Goal: Transaction & Acquisition: Purchase product/service

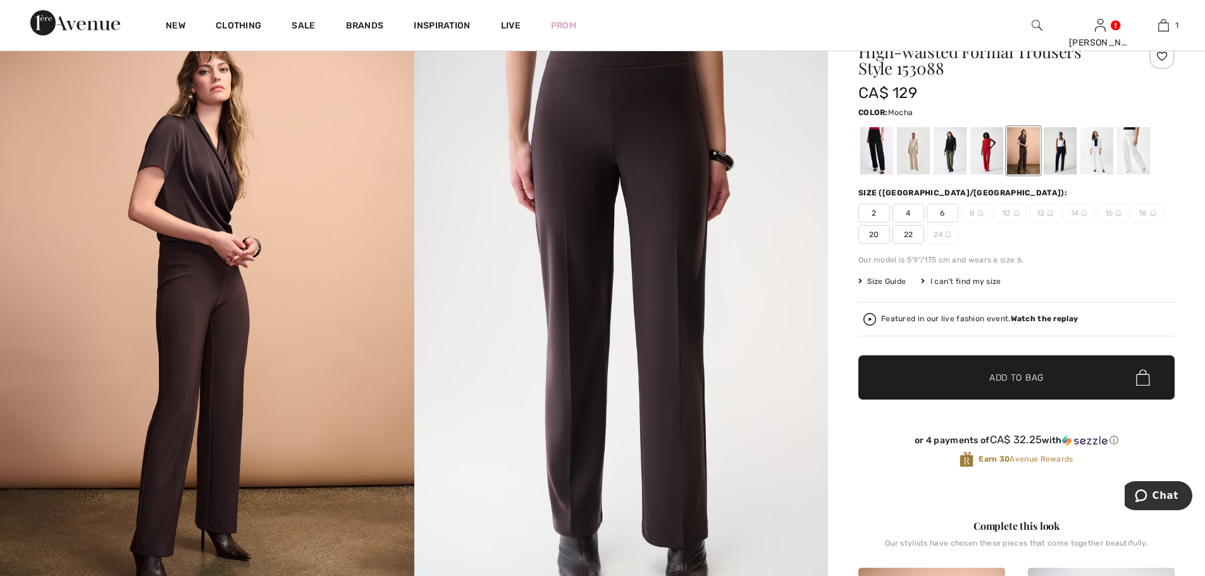
scroll to position [126, 0]
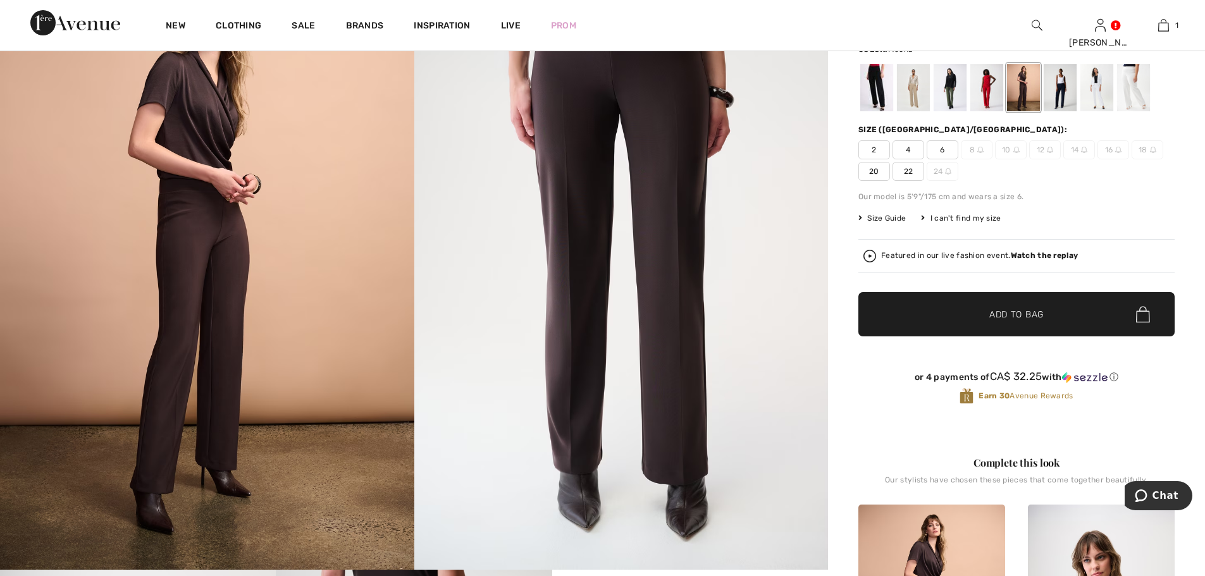
click at [1019, 314] on span "Add to Bag" at bounding box center [1016, 314] width 54 height 13
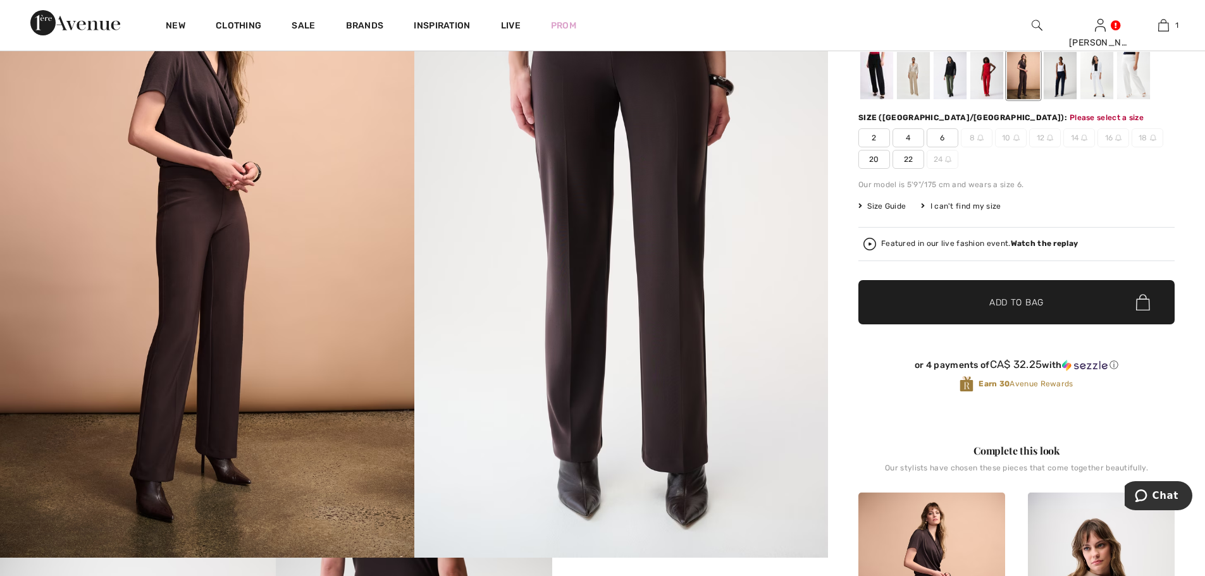
scroll to position [149, 0]
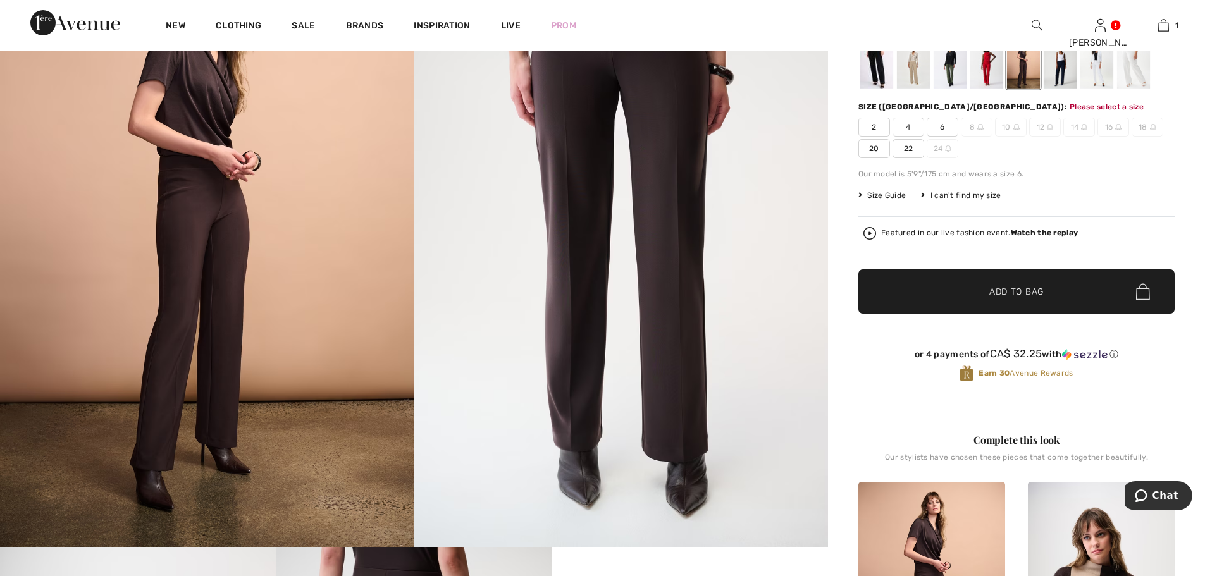
click at [904, 150] on span "22" at bounding box center [908, 148] width 32 height 19
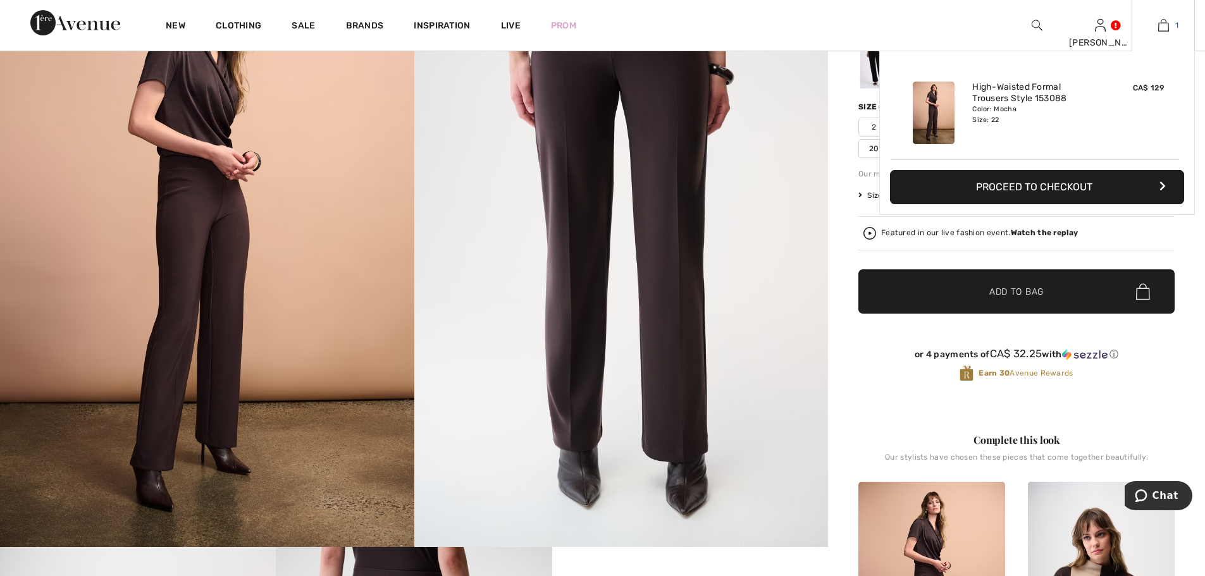
click at [1161, 27] on img at bounding box center [1163, 25] width 11 height 15
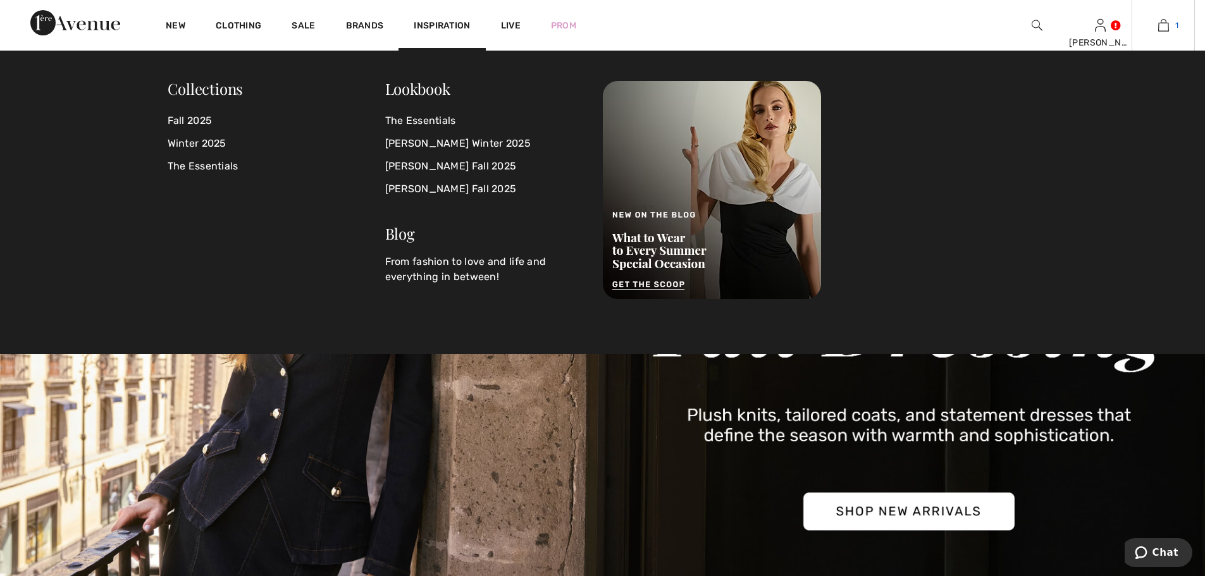
click at [1163, 25] on img at bounding box center [1163, 25] width 11 height 15
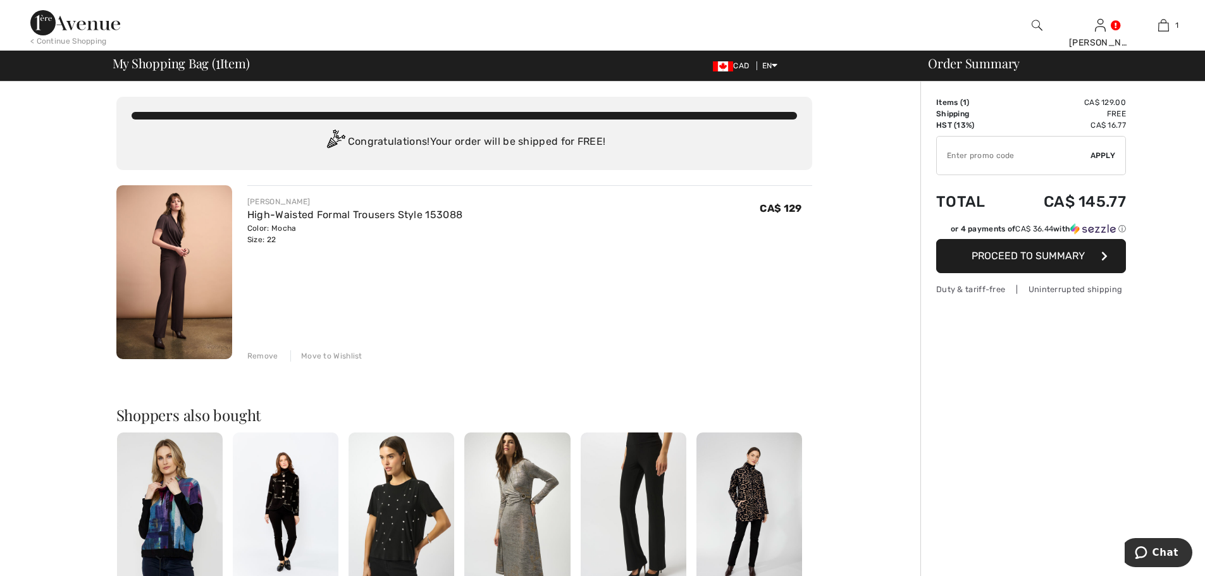
click at [1014, 255] on span "Proceed to Summary" at bounding box center [1027, 256] width 113 height 12
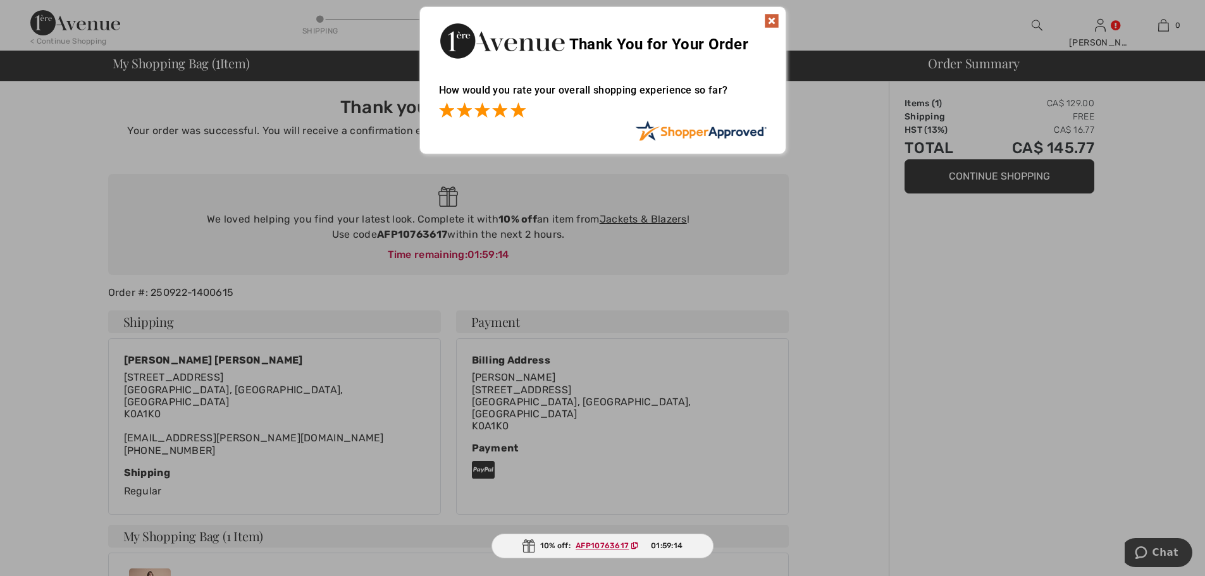
click at [518, 114] on span at bounding box center [517, 109] width 15 height 15
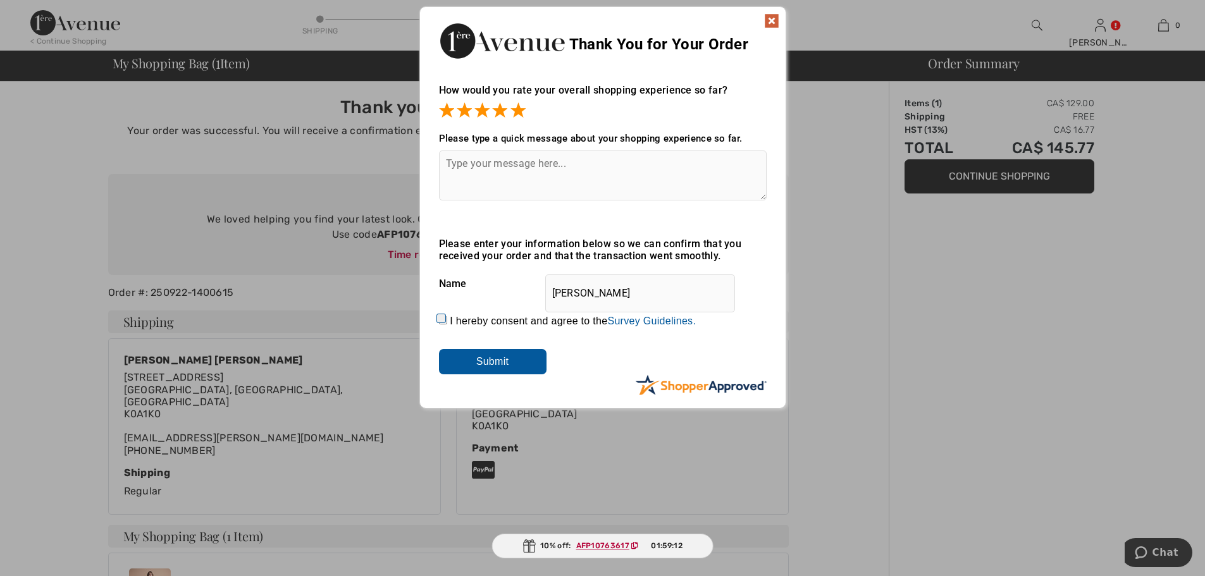
click at [767, 18] on img at bounding box center [771, 20] width 15 height 15
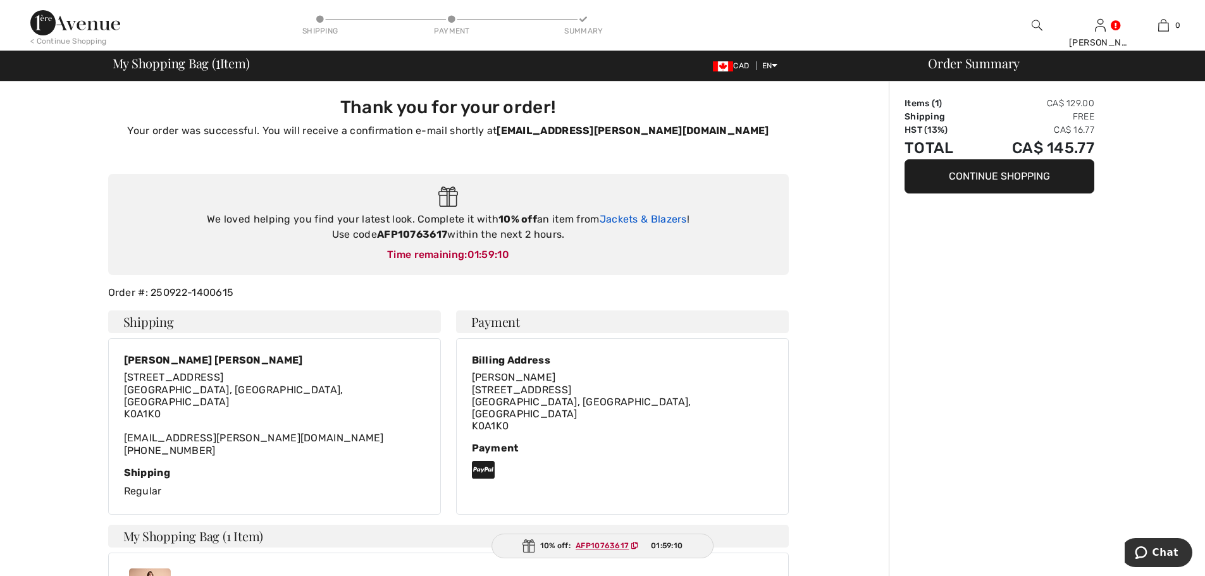
click at [659, 220] on link "Jackets & Blazers" at bounding box center [642, 219] width 87 height 12
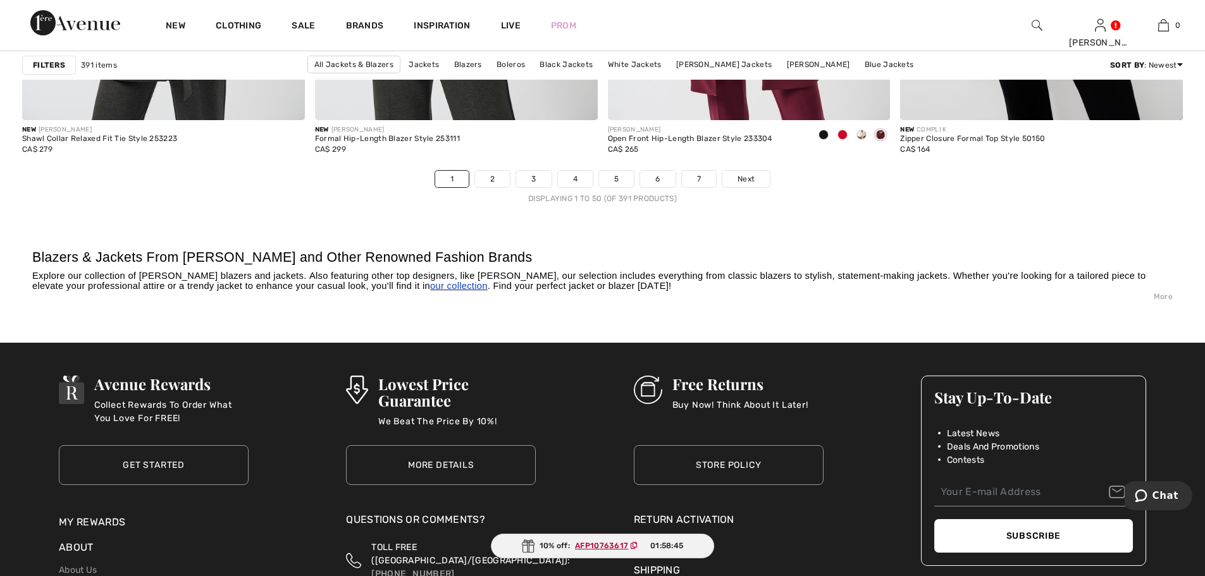
scroll to position [7335, 0]
